Goal: Information Seeking & Learning: Learn about a topic

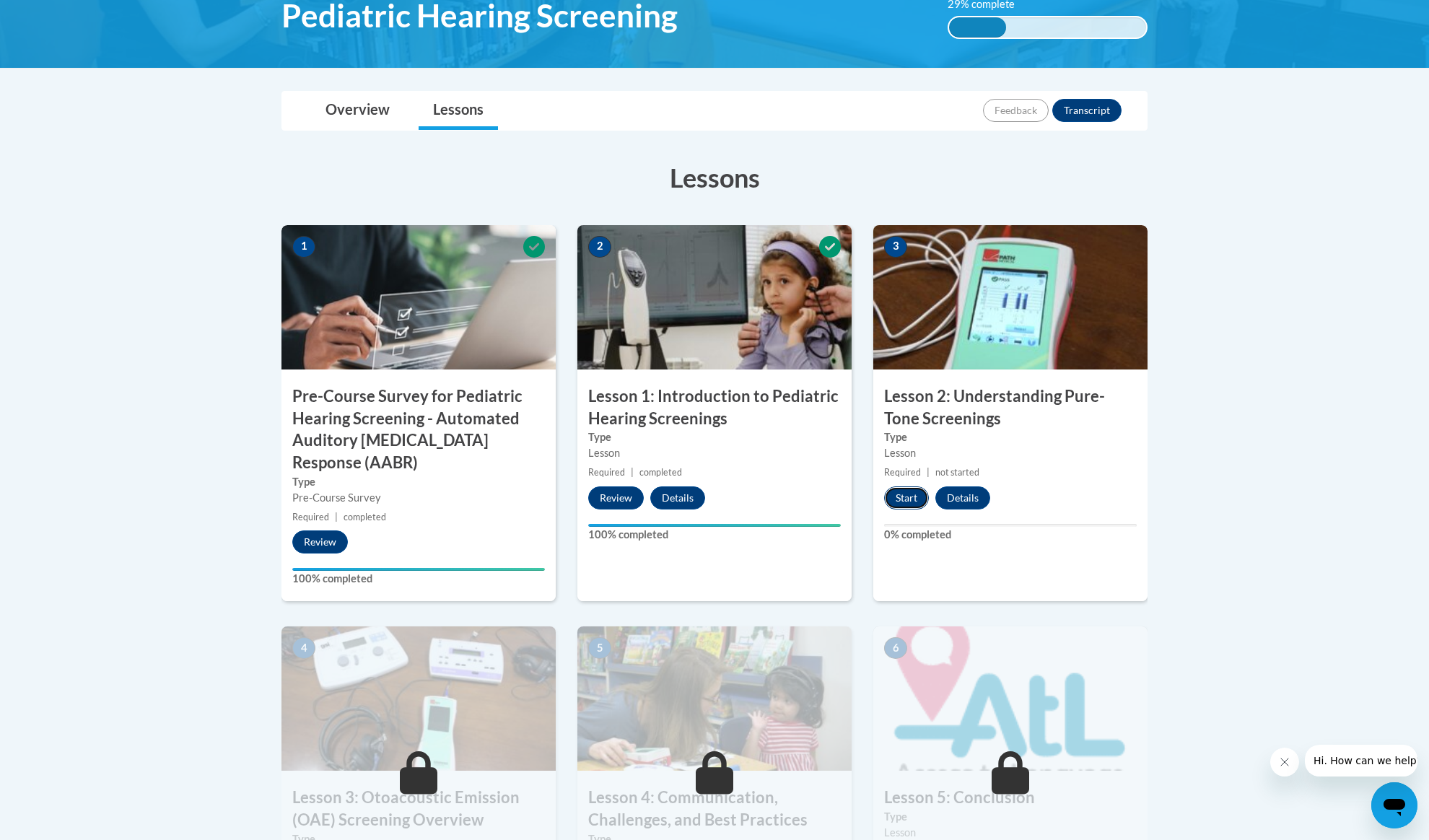
click at [908, 502] on button "Start" at bounding box center [907, 497] width 45 height 23
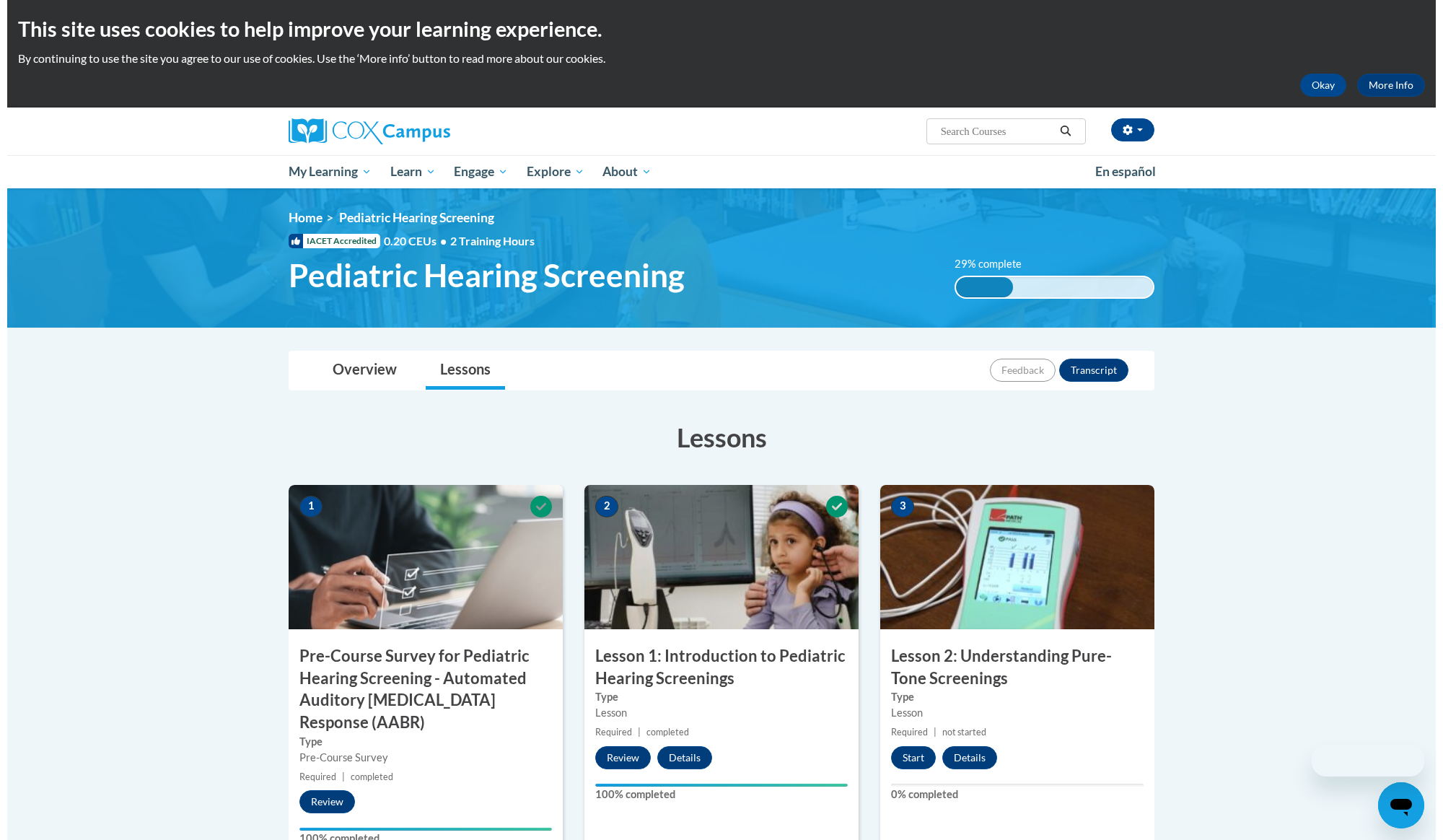
scroll to position [192, 0]
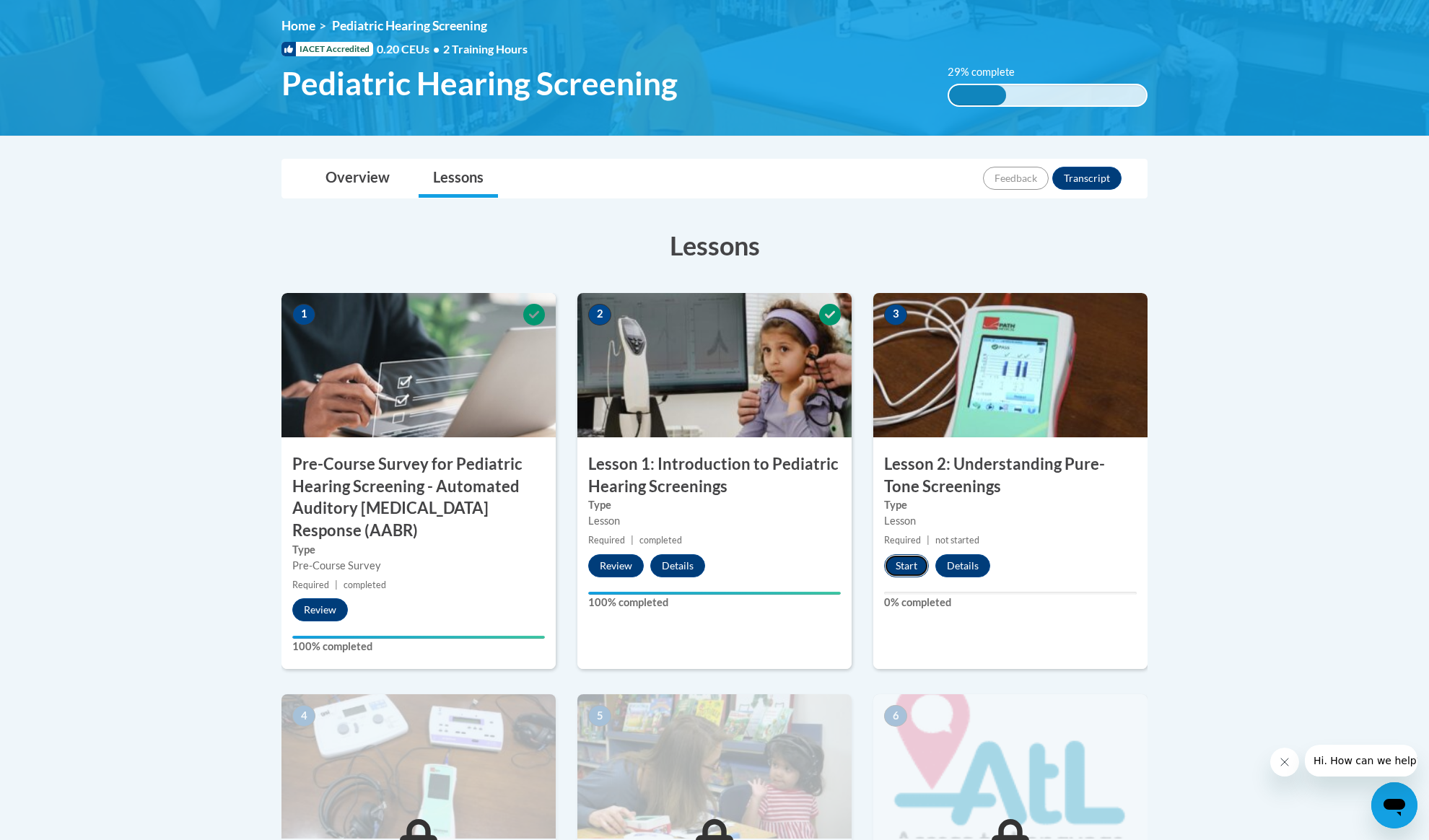
click at [903, 567] on button "Start" at bounding box center [907, 566] width 45 height 23
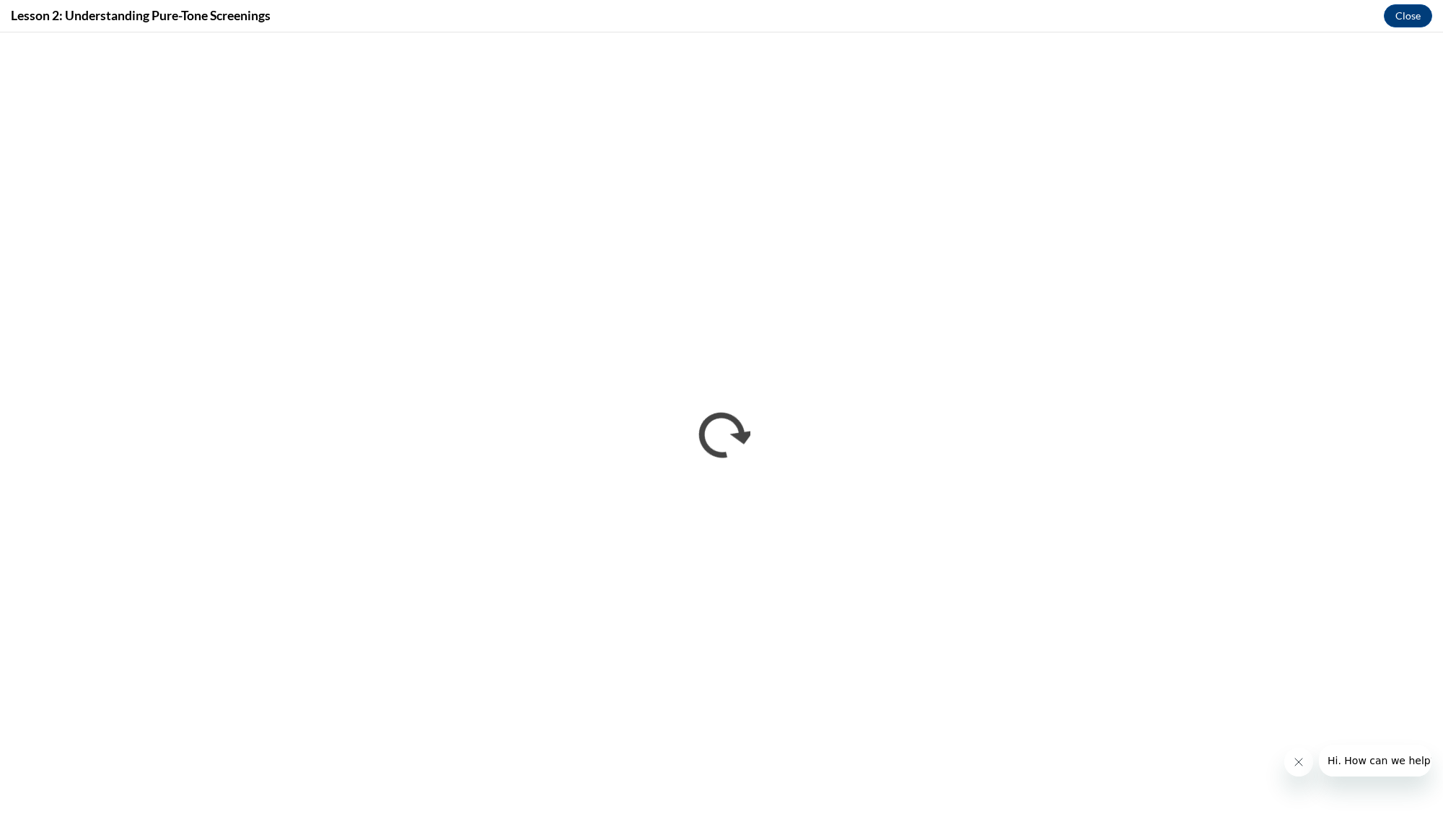
scroll to position [0, 0]
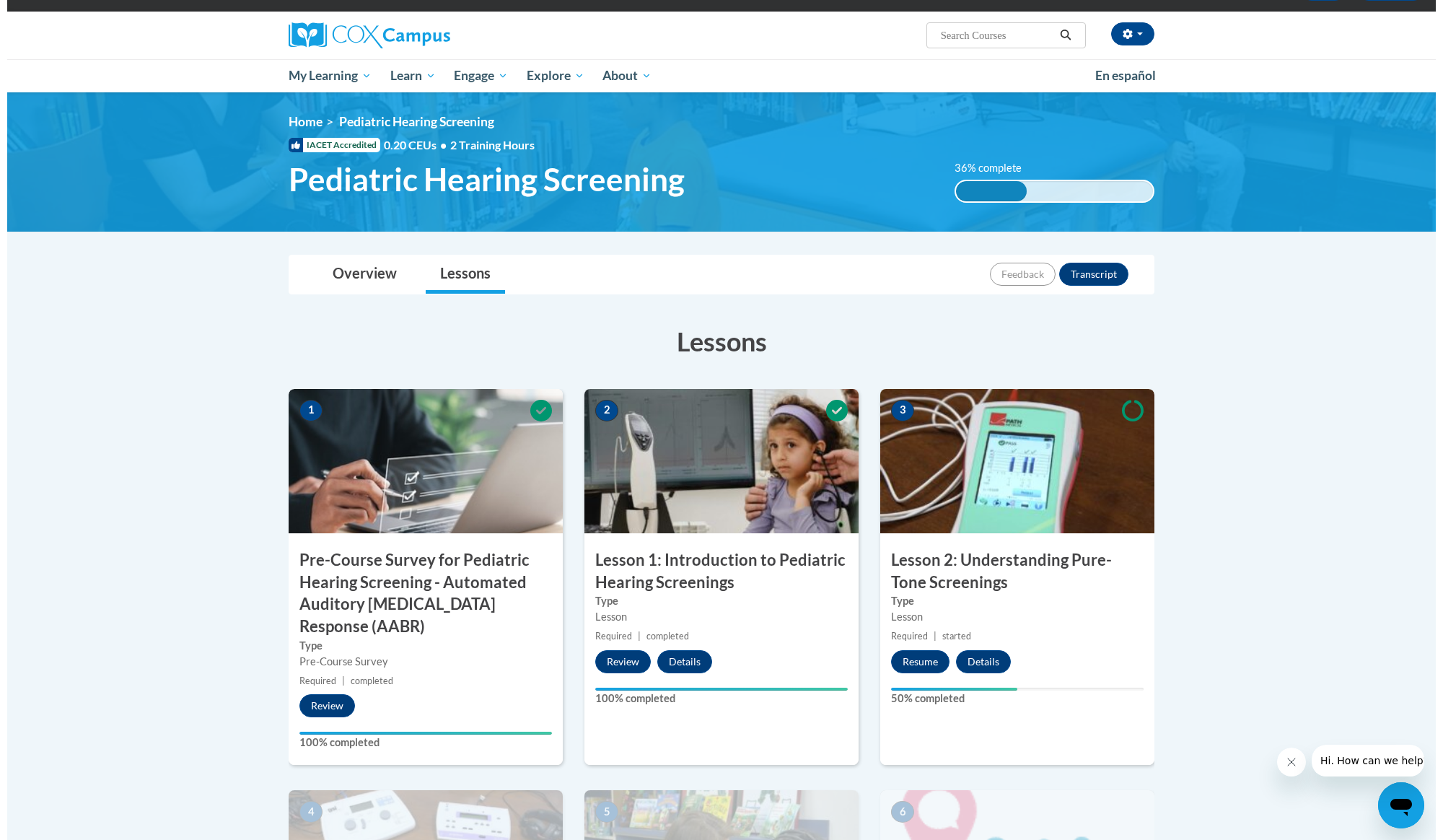
scroll to position [577, 0]
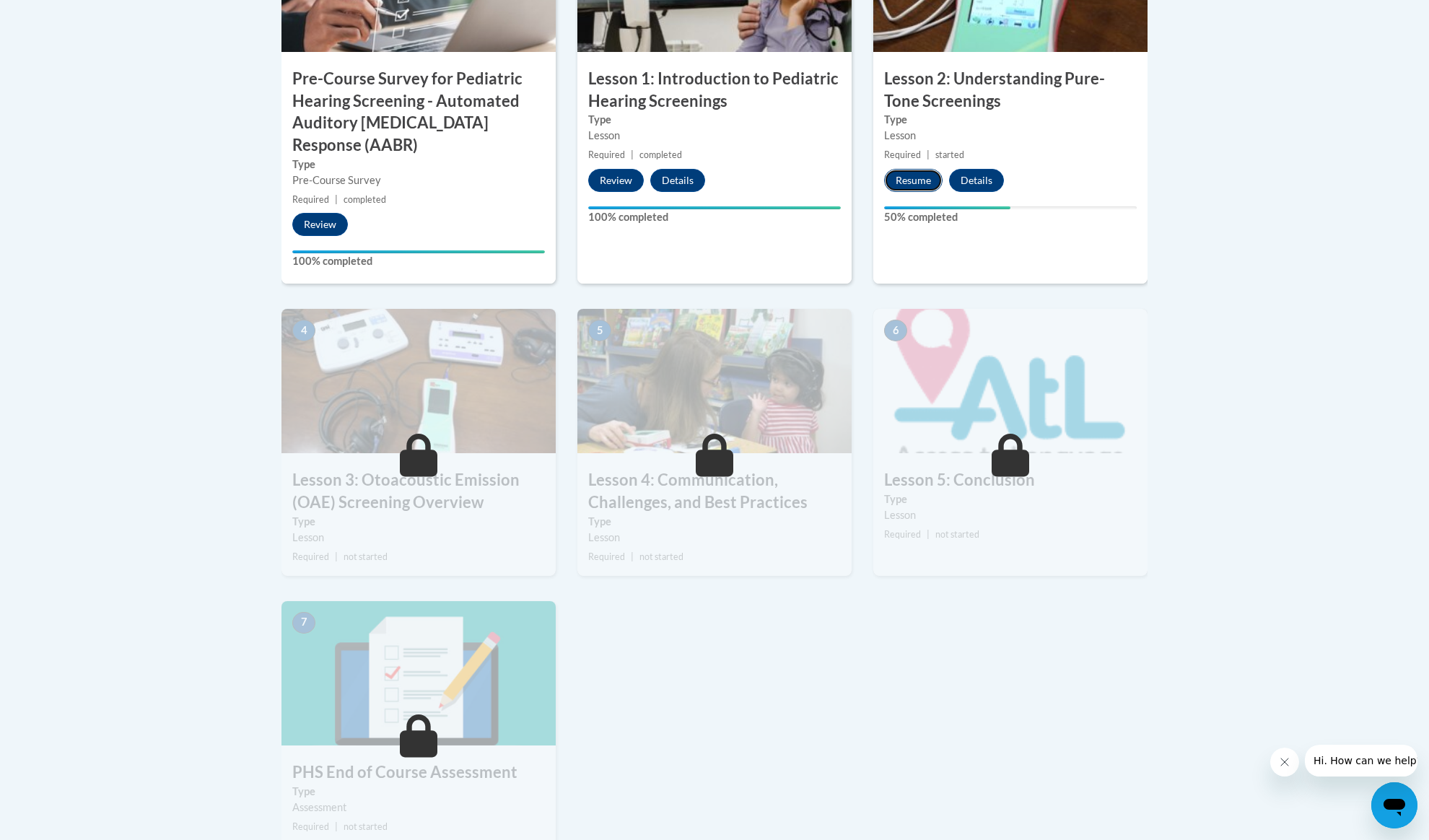
click at [895, 183] on button "Resume" at bounding box center [914, 180] width 59 height 23
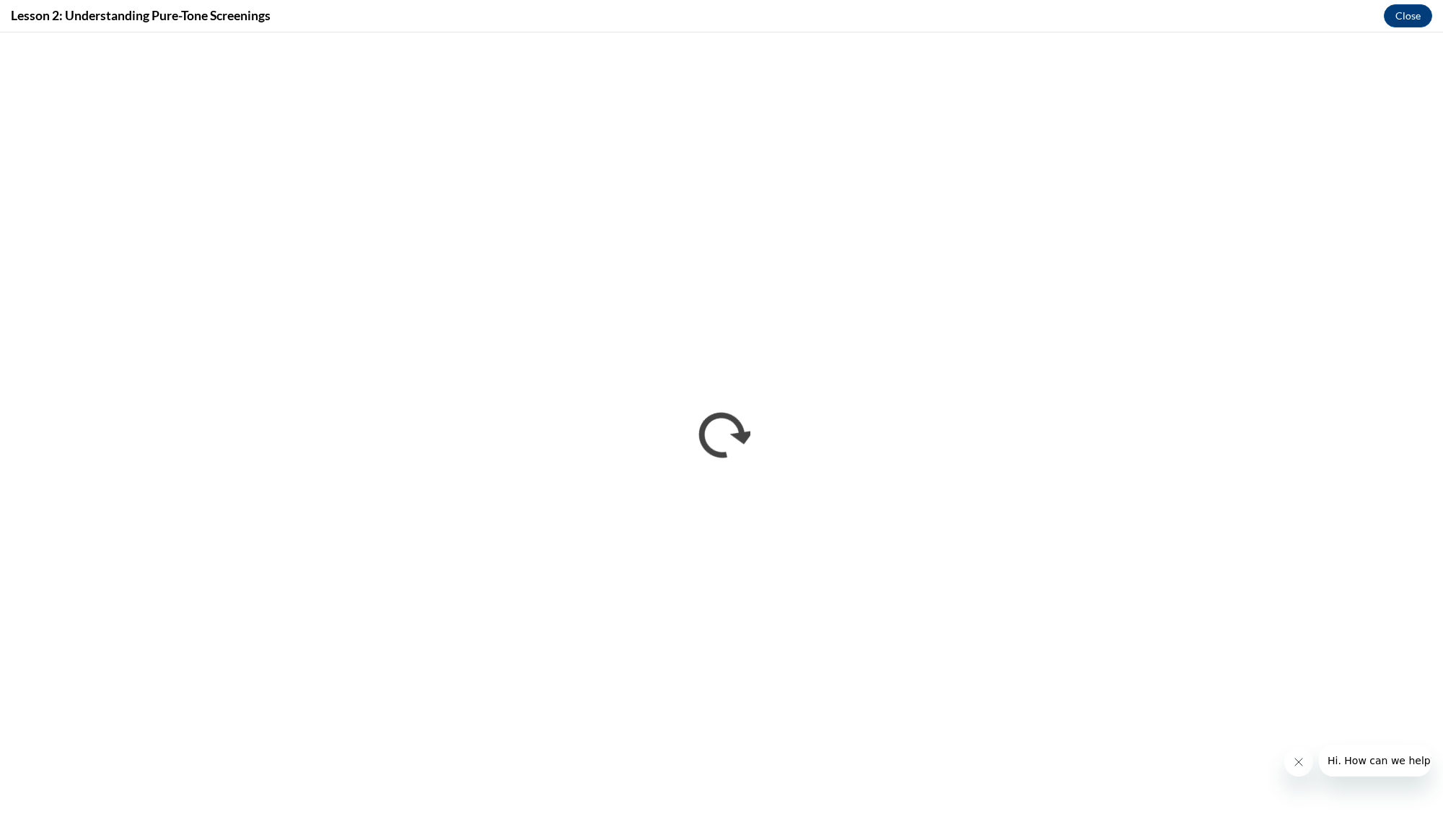
scroll to position [0, 0]
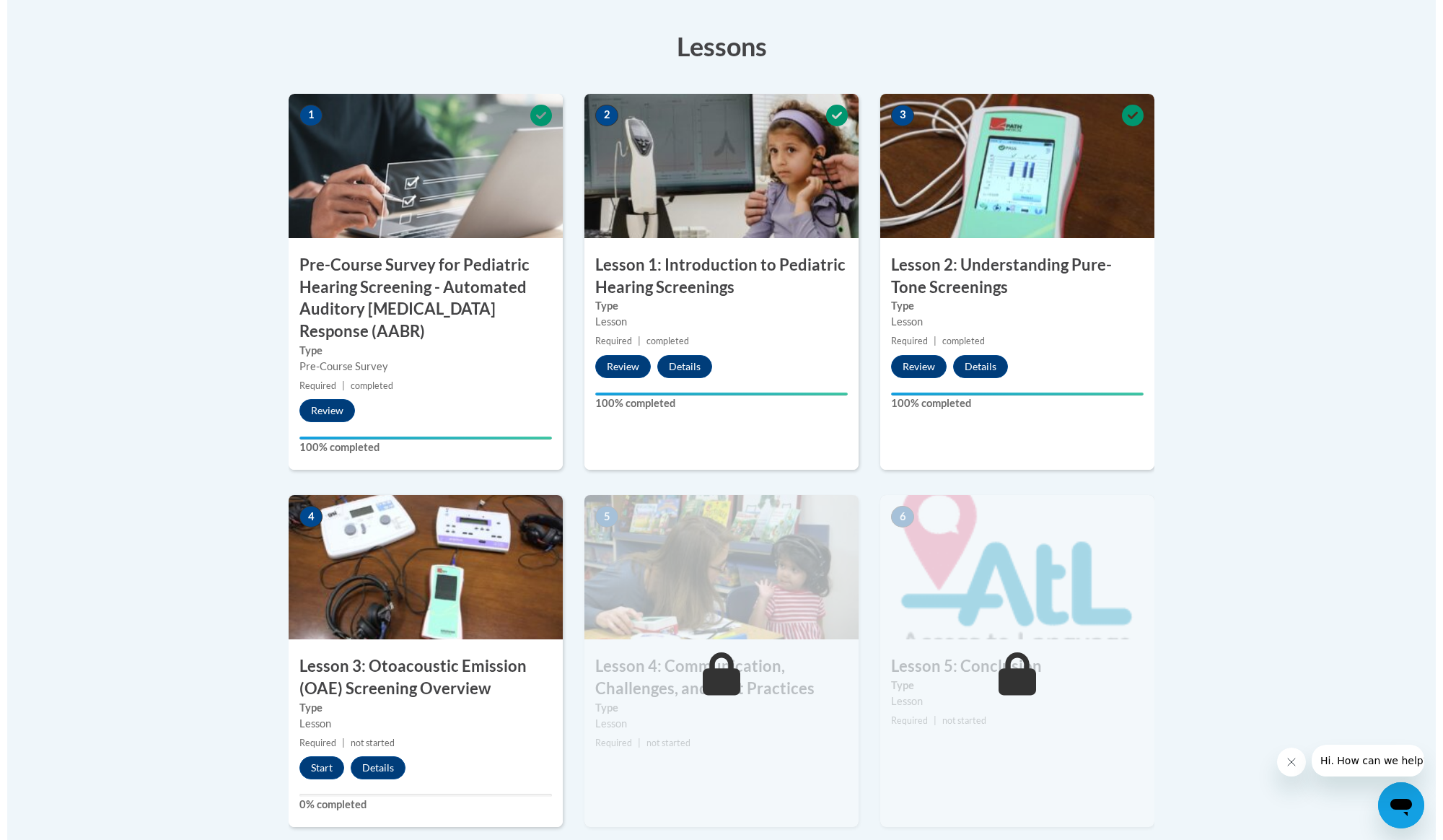
scroll to position [480, 0]
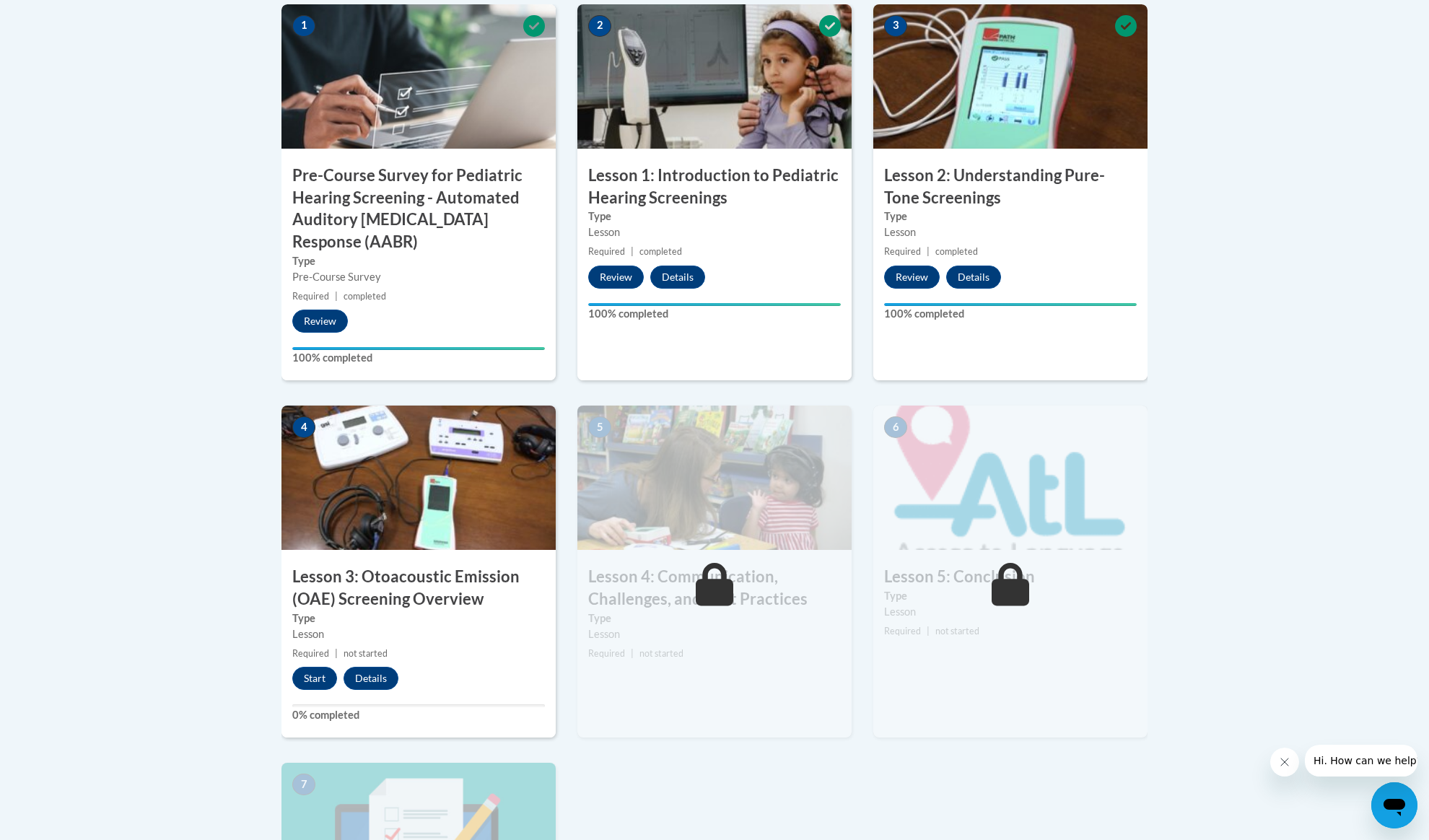
click at [472, 424] on img at bounding box center [418, 478] width 274 height 144
click at [328, 681] on button "Start" at bounding box center [315, 678] width 45 height 23
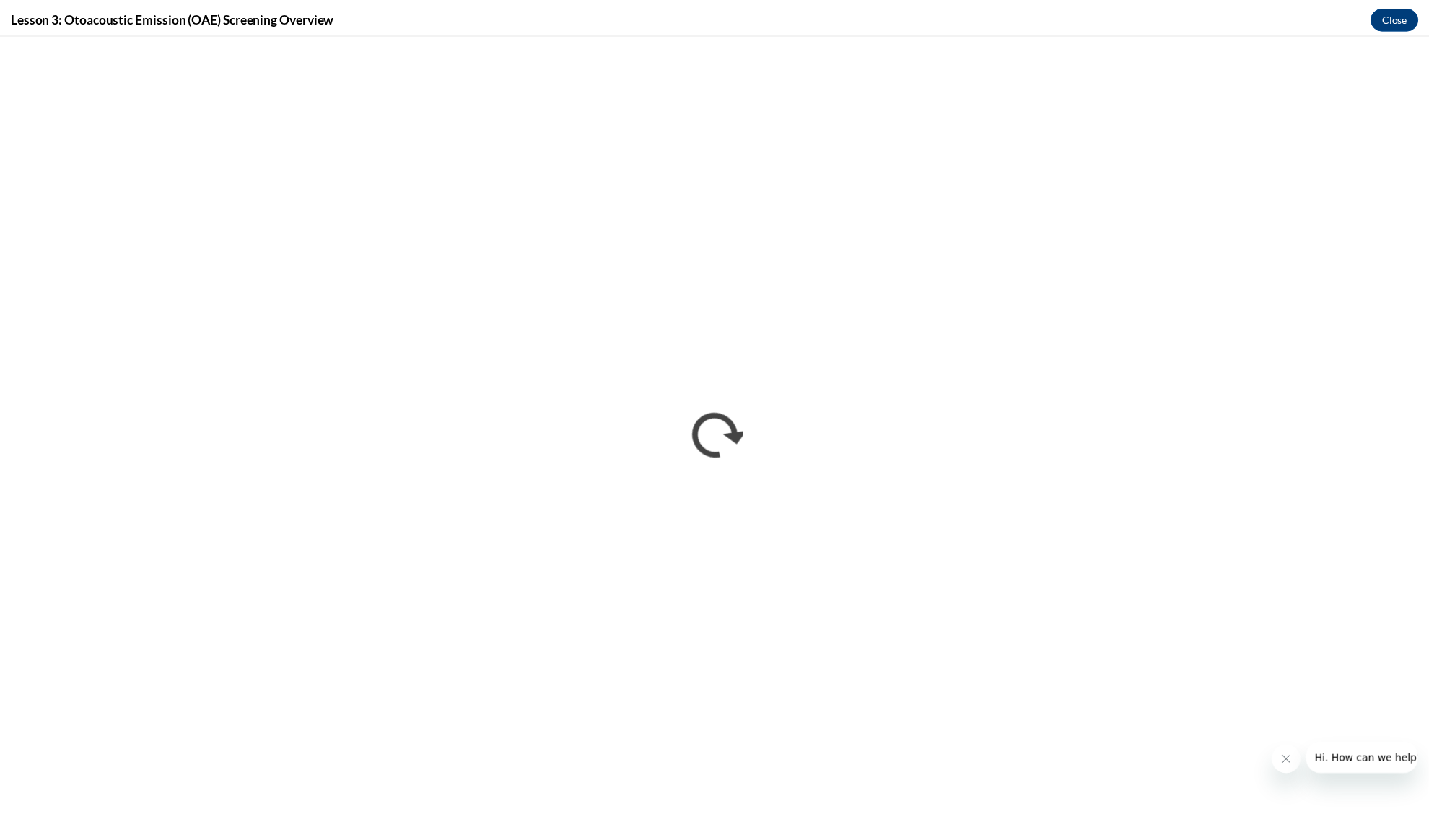
scroll to position [0, 0]
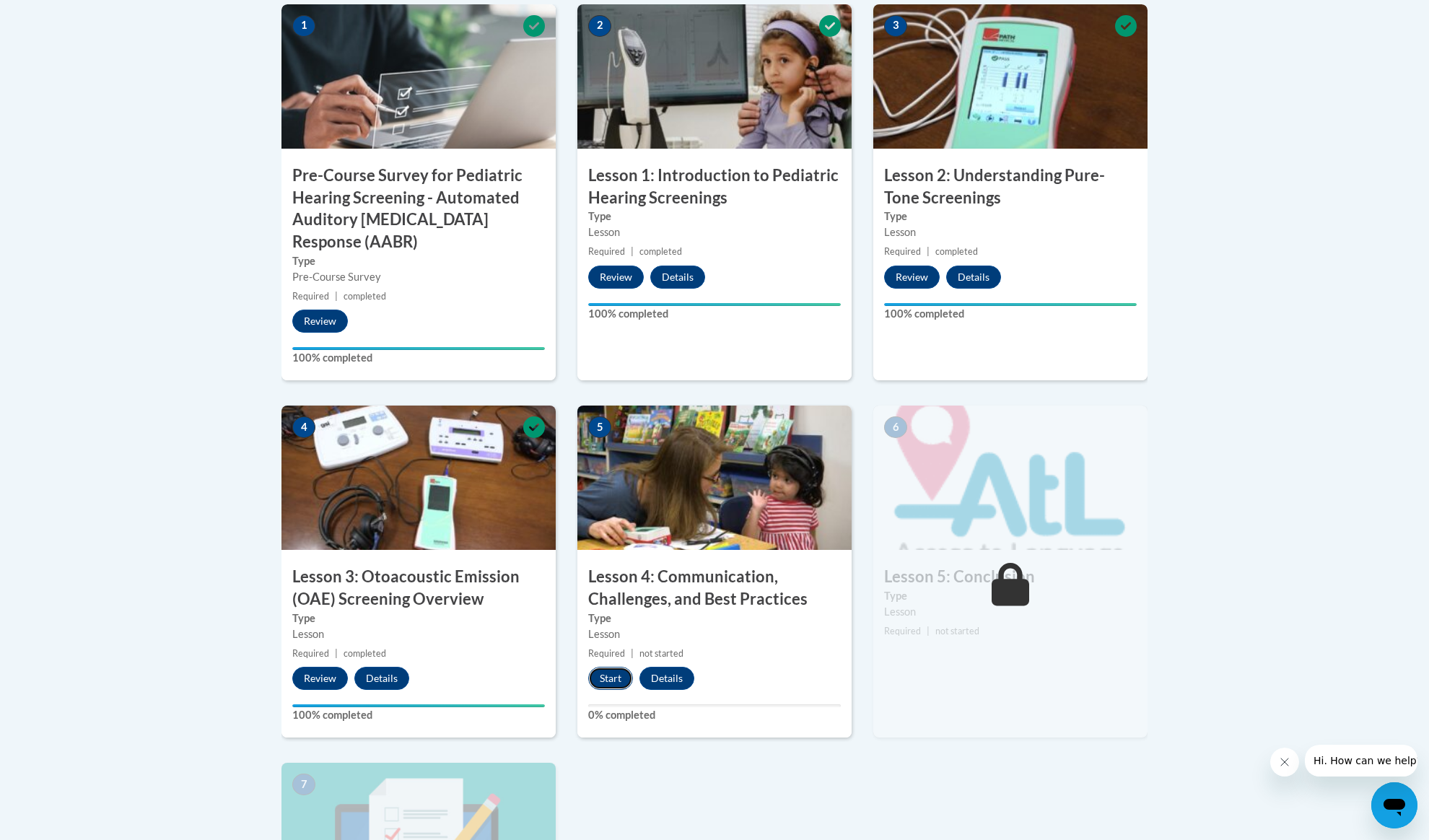
click at [599, 683] on button "Start" at bounding box center [611, 678] width 45 height 23
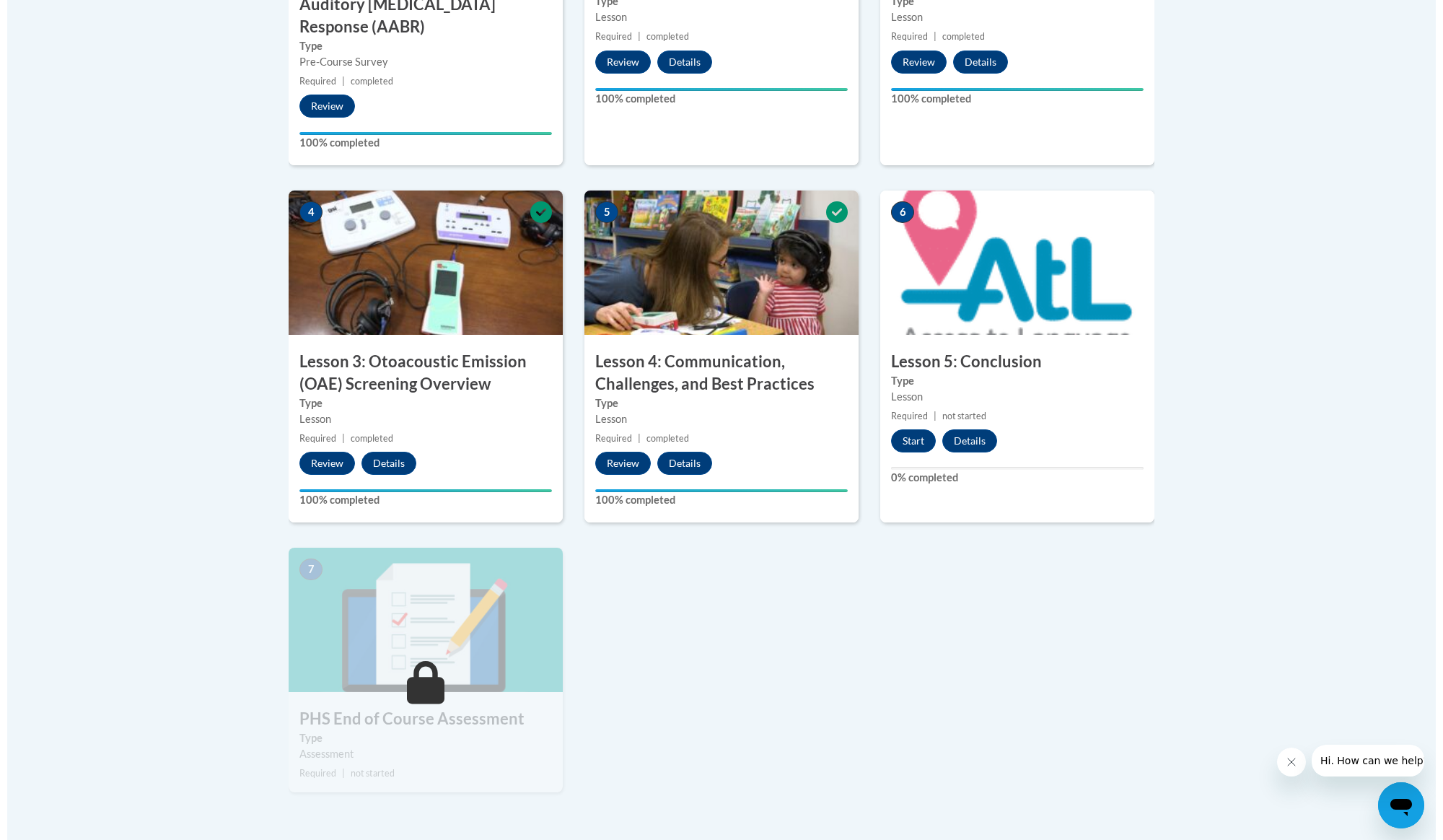
scroll to position [769, 0]
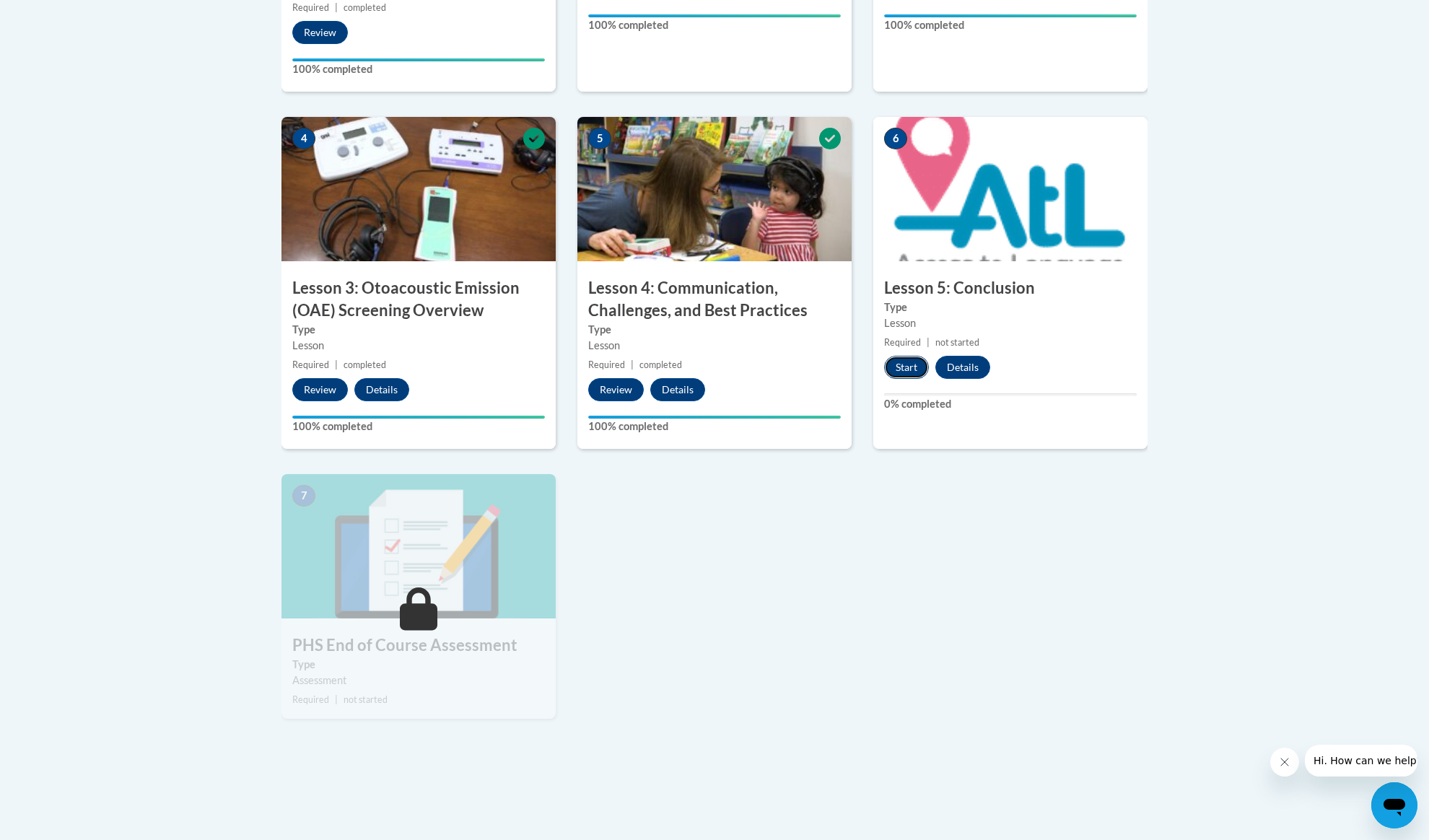
click at [924, 365] on button "Start" at bounding box center [907, 367] width 45 height 23
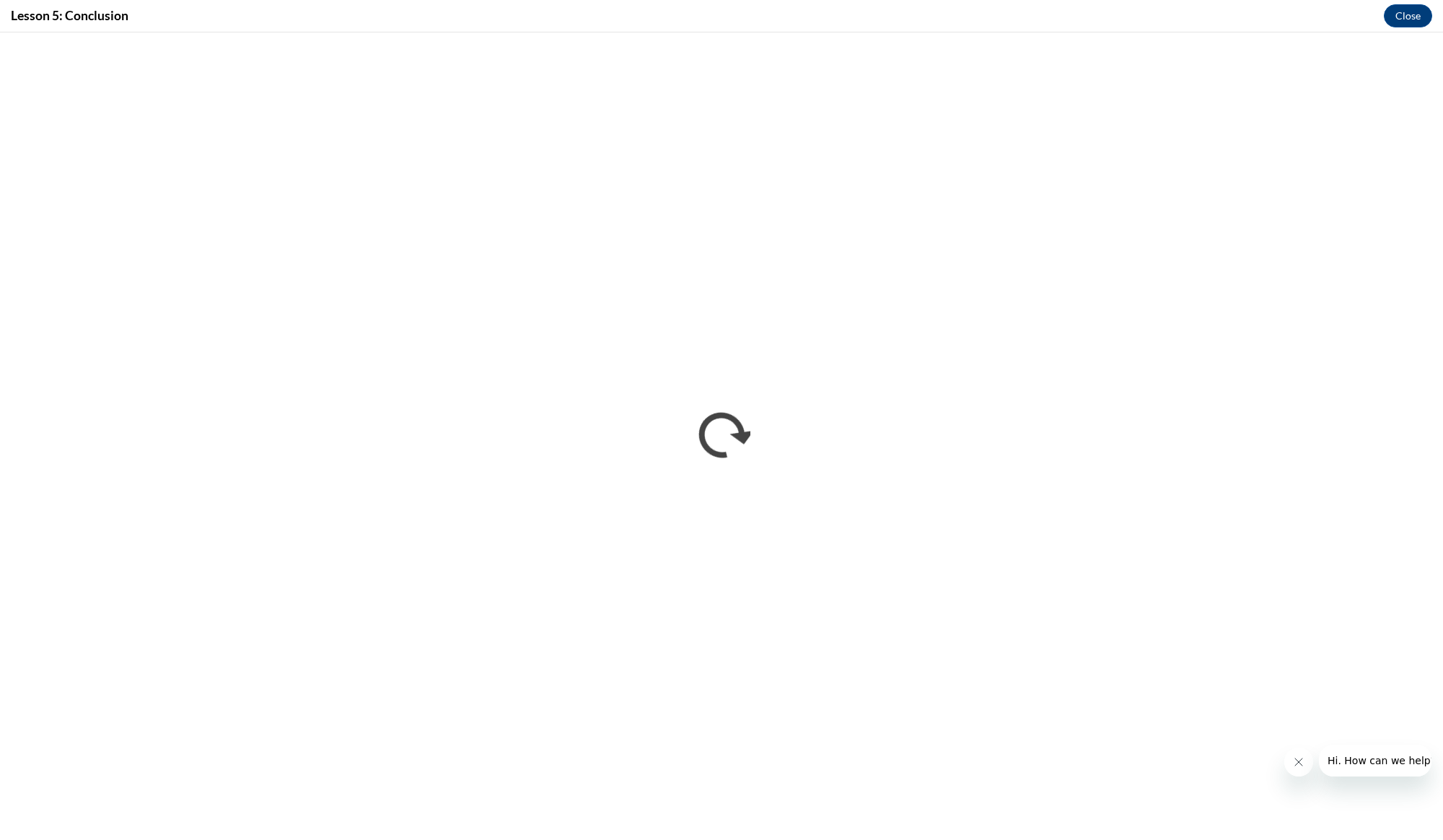
scroll to position [0, 0]
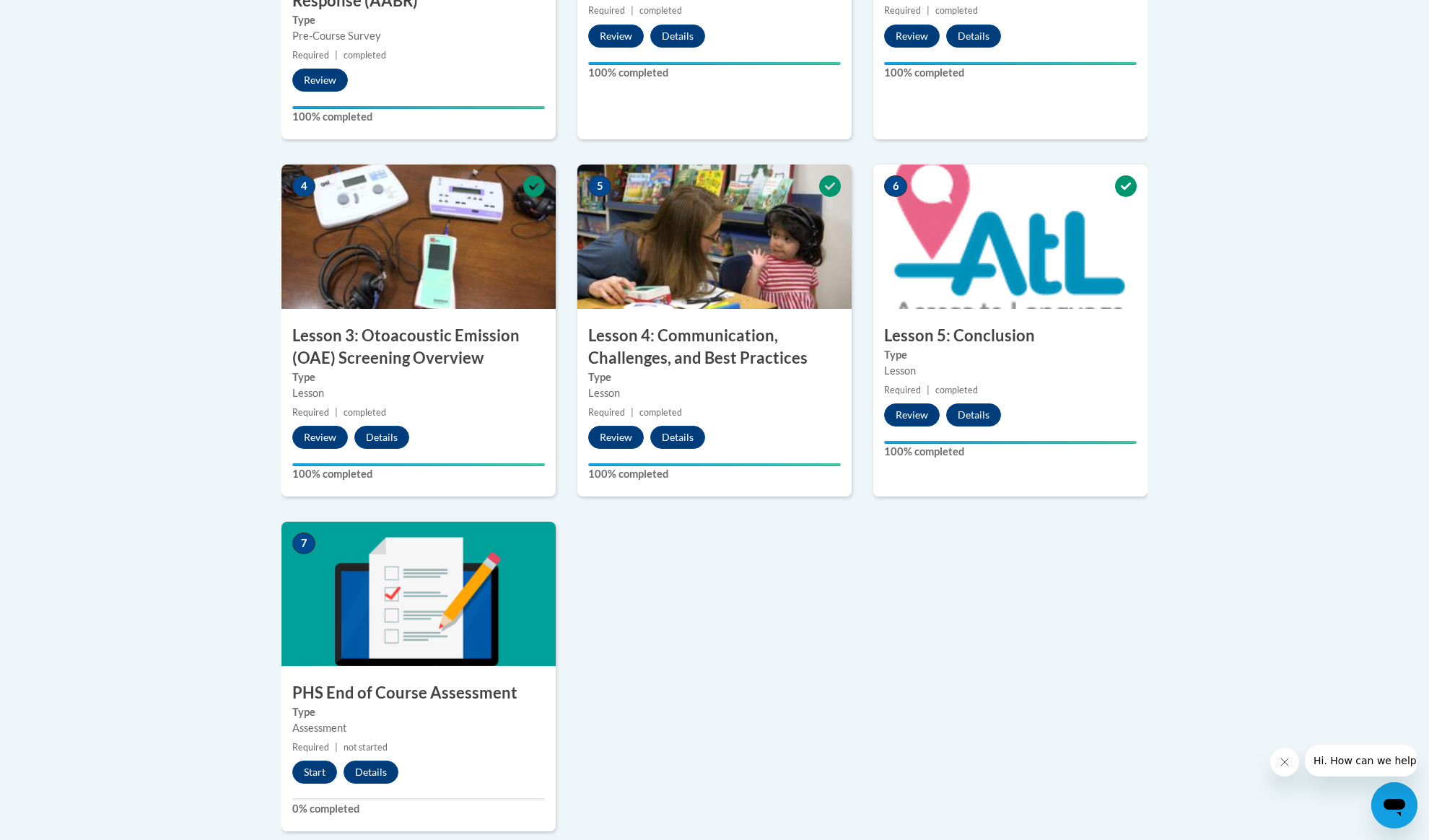
scroll to position [962, 0]
